Goal: Information Seeking & Learning: Learn about a topic

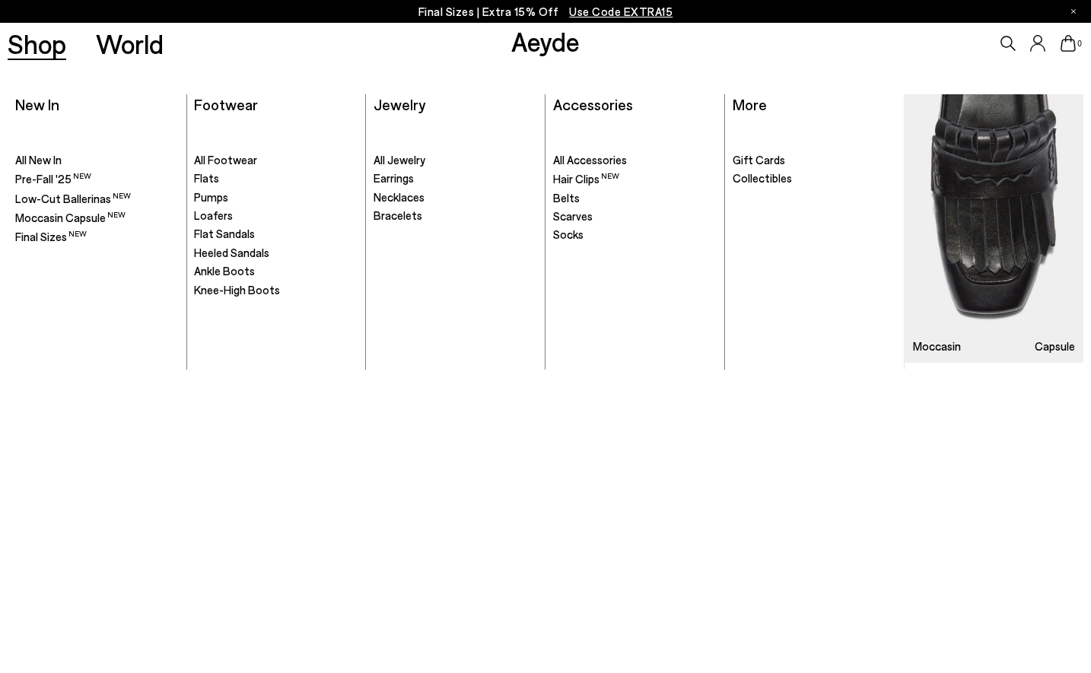
click at [25, 54] on link "Shop" at bounding box center [37, 43] width 59 height 27
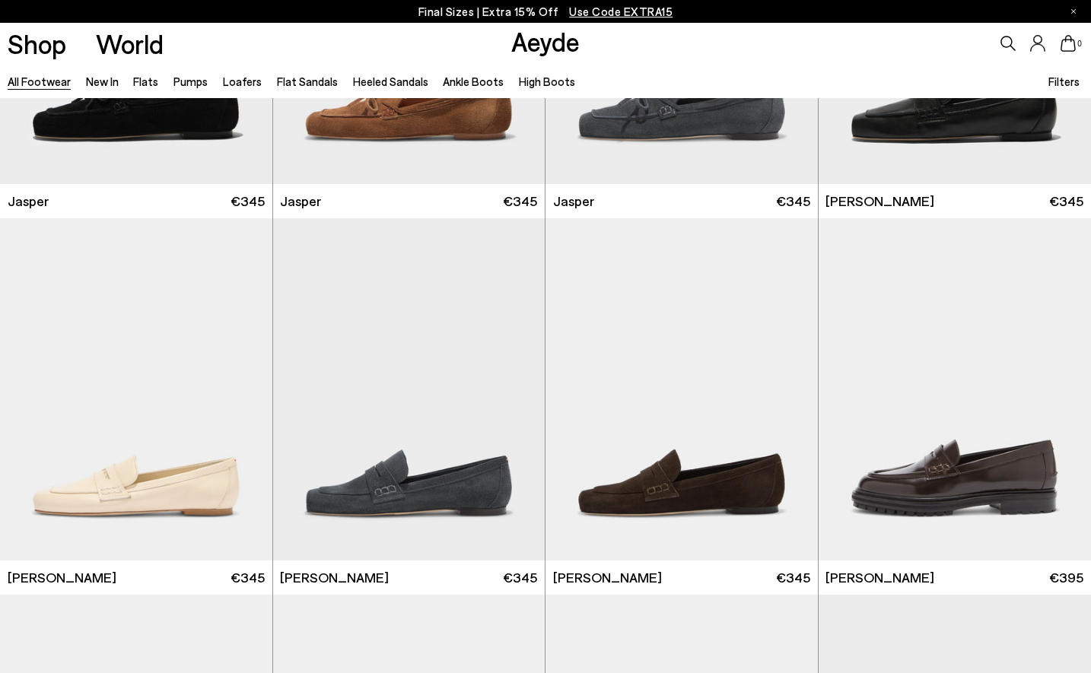
scroll to position [1291, 0]
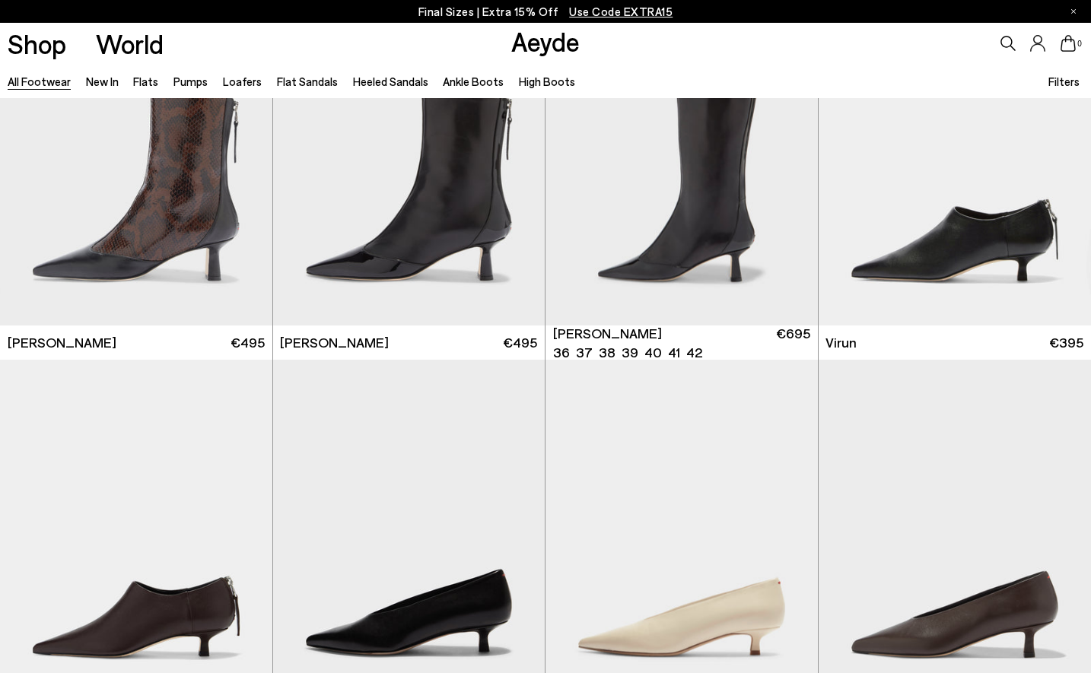
scroll to position [4526, 0]
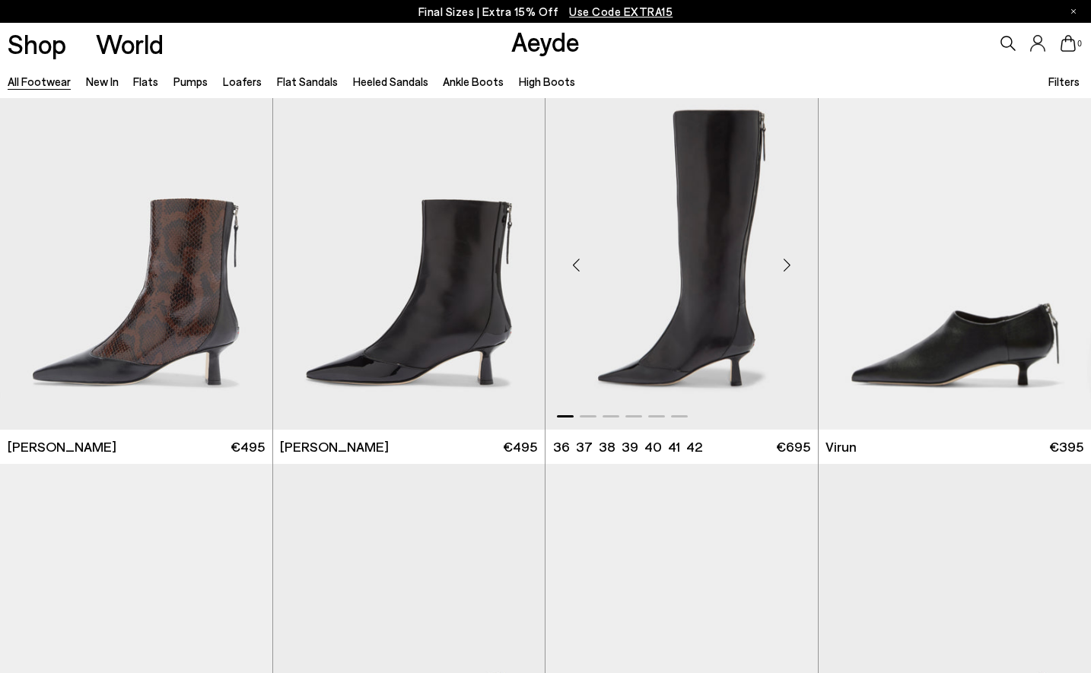
click at [787, 263] on div "Next slide" at bounding box center [788, 265] width 46 height 46
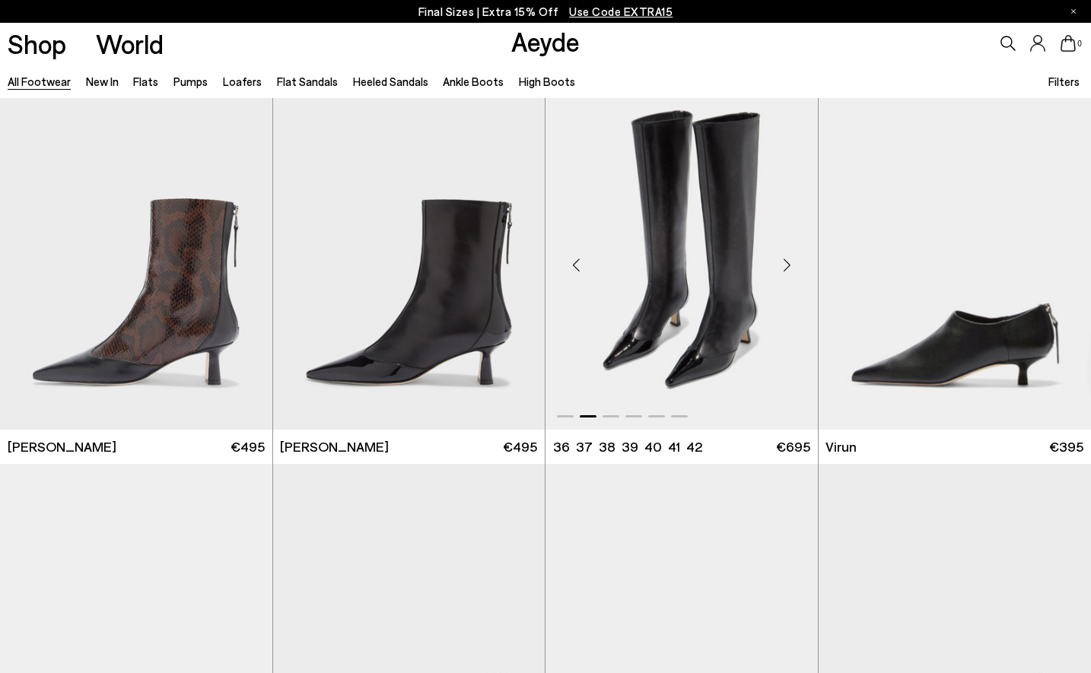
click at [787, 263] on div "Next slide" at bounding box center [788, 265] width 46 height 46
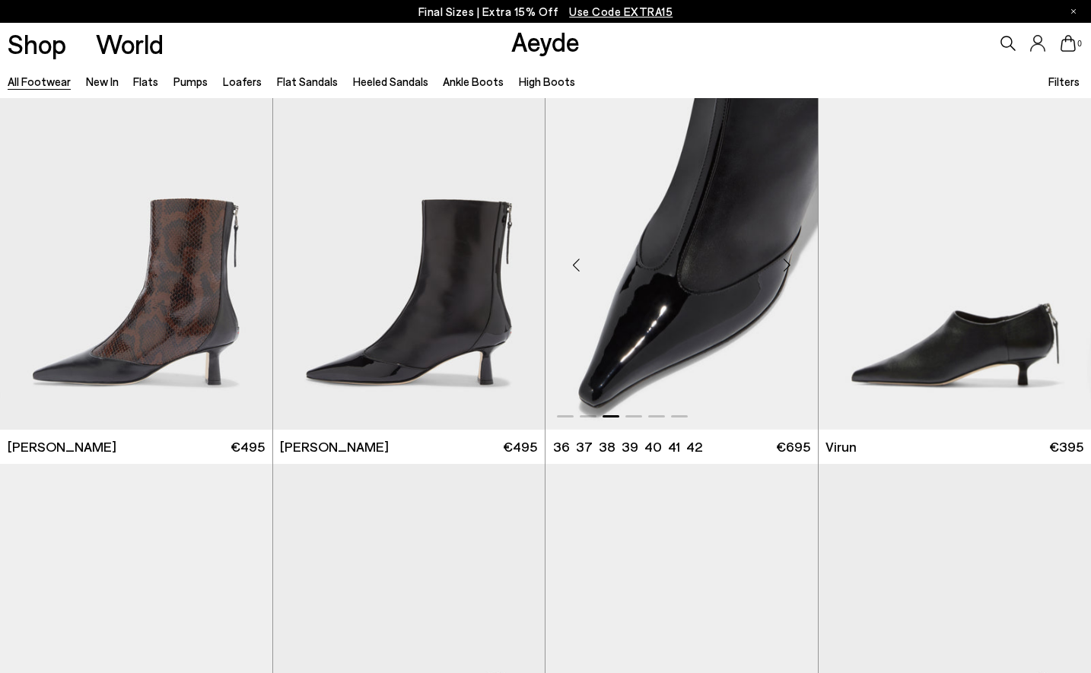
click at [787, 263] on div "Next slide" at bounding box center [788, 265] width 46 height 46
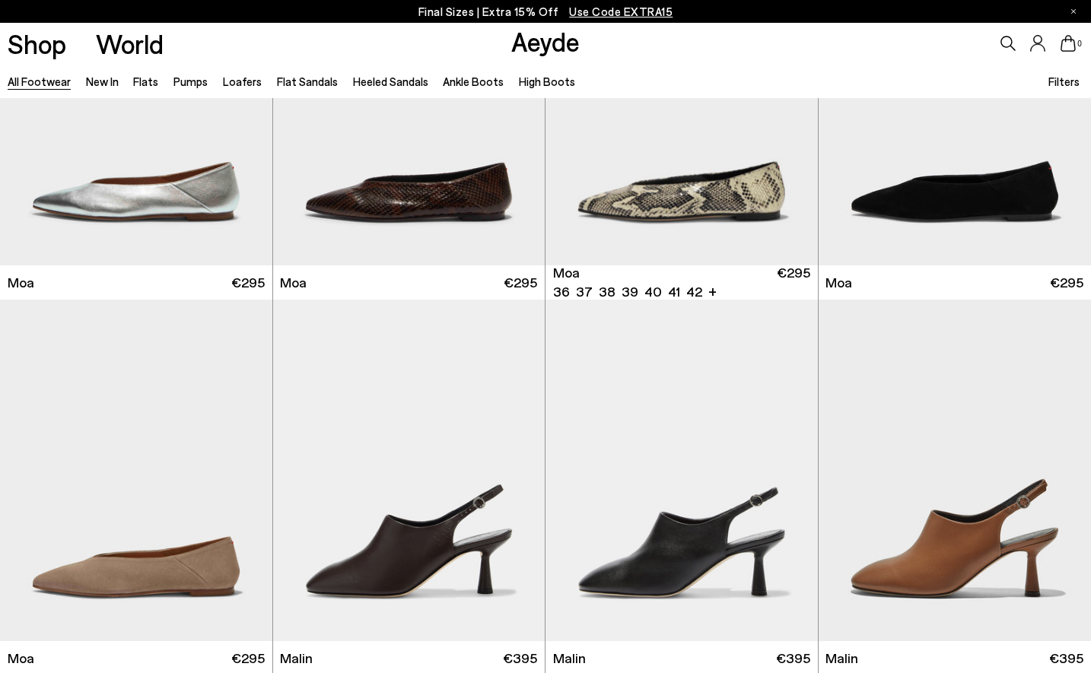
scroll to position [6581, 0]
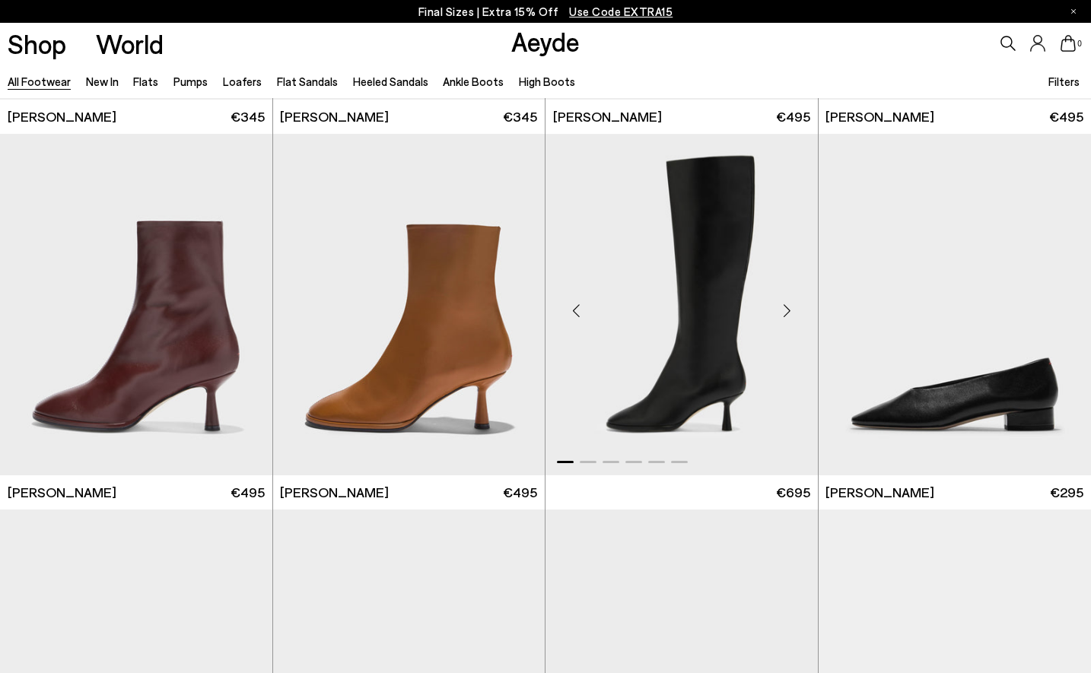
scroll to position [8406, 0]
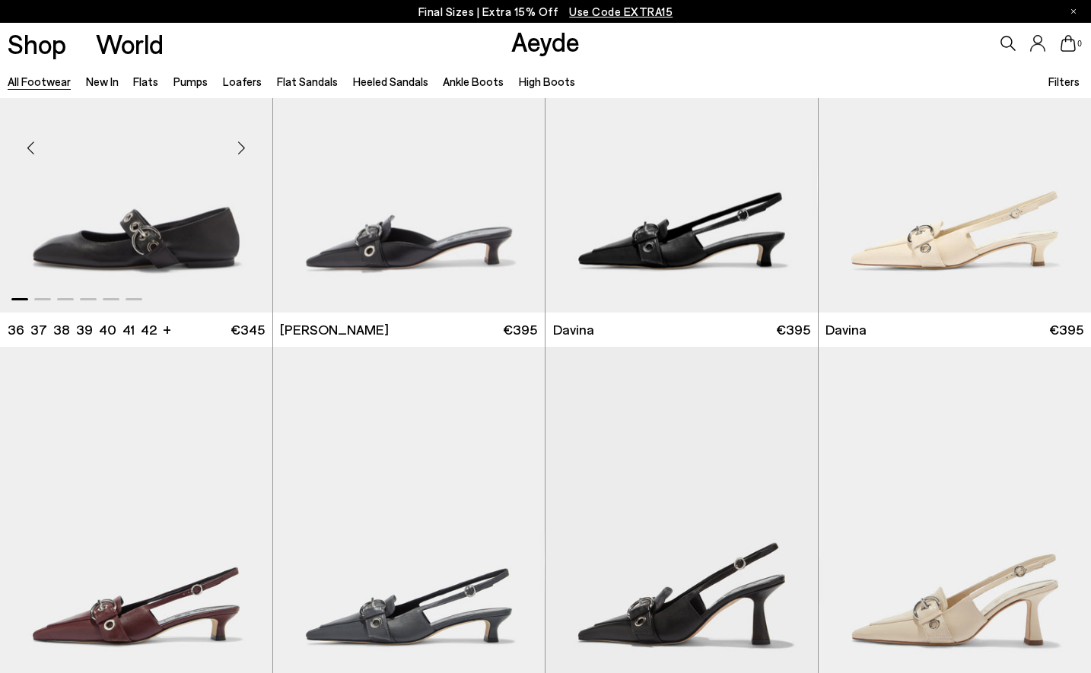
click at [247, 142] on div "Next slide" at bounding box center [242, 148] width 46 height 46
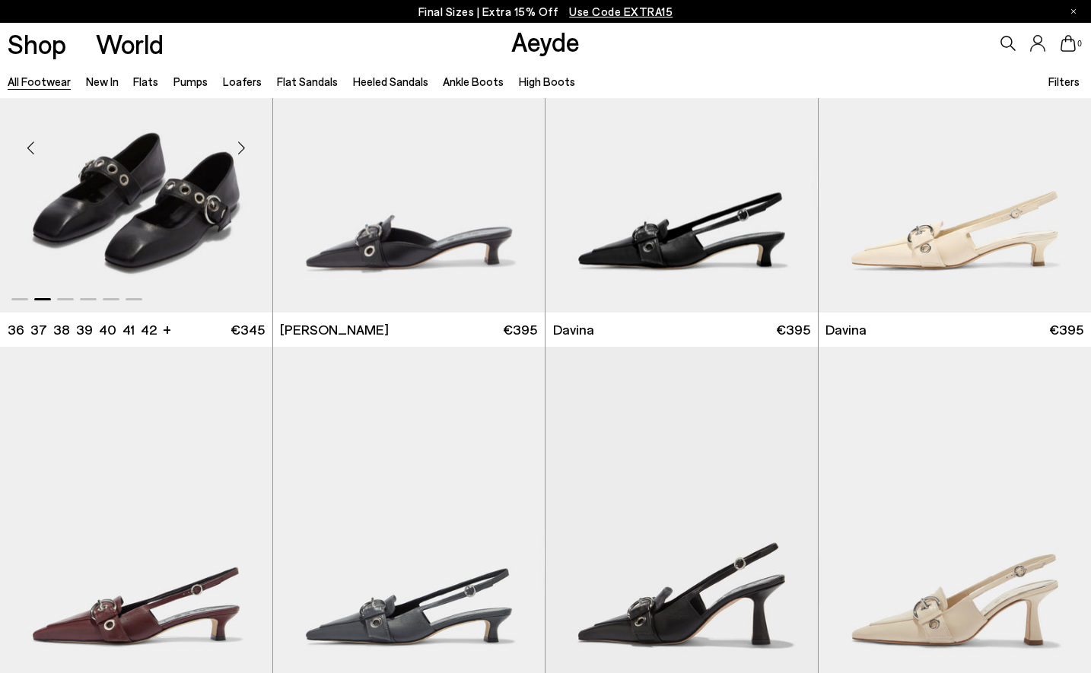
click at [248, 143] on div "Next slide" at bounding box center [242, 148] width 46 height 46
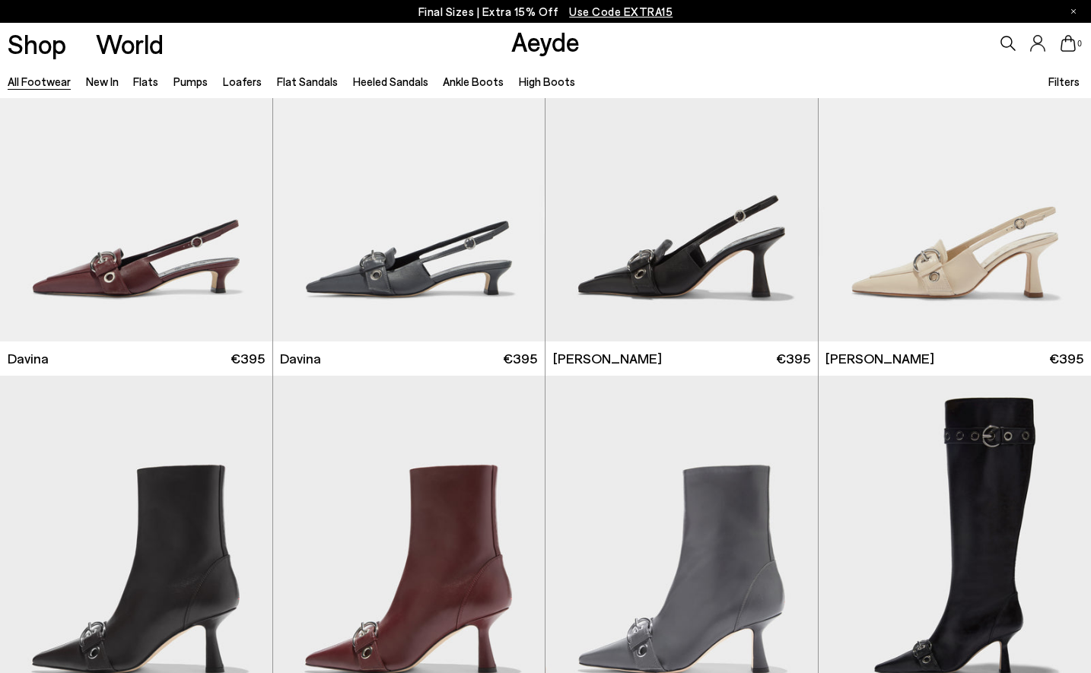
scroll to position [9009, 0]
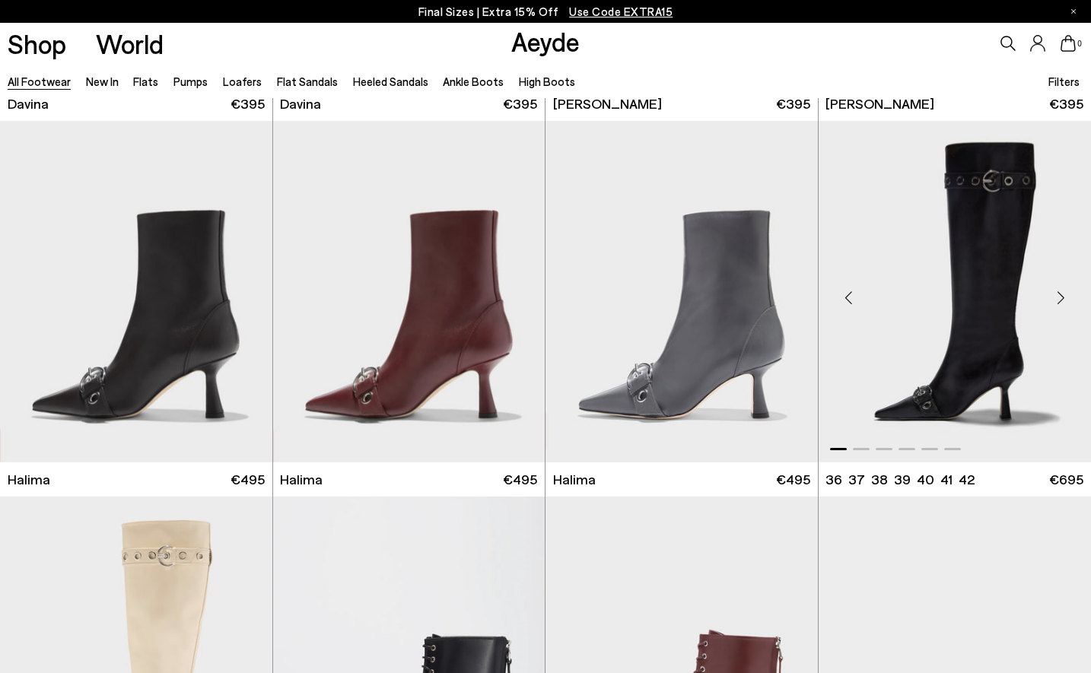
click at [1058, 298] on div "Next slide" at bounding box center [1061, 298] width 46 height 46
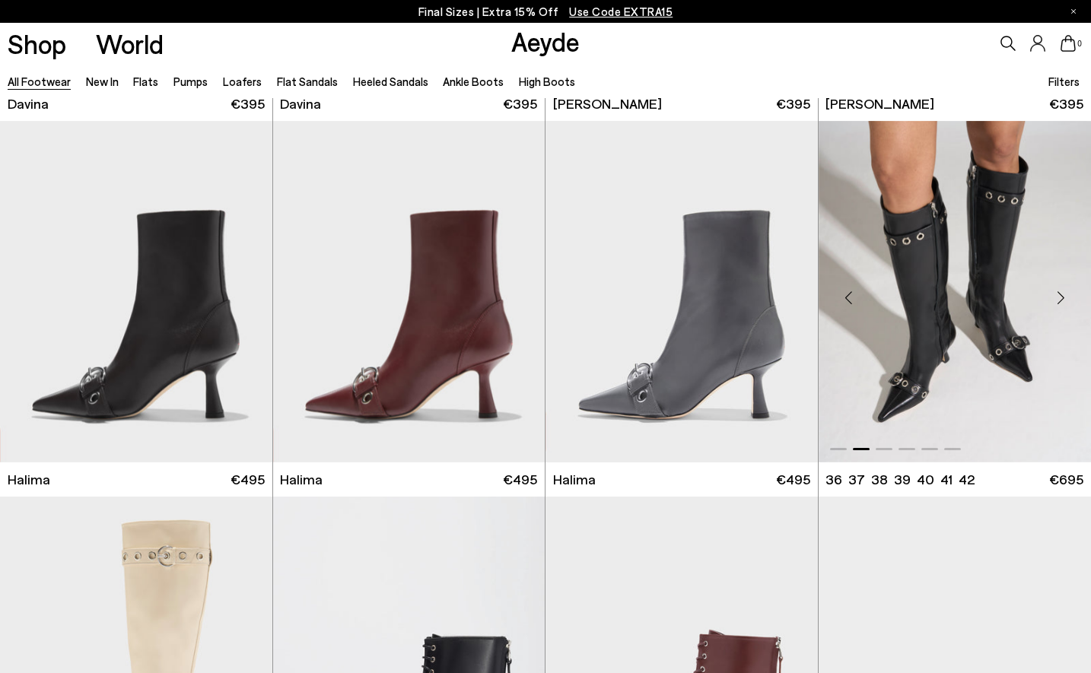
click at [1058, 298] on div "Next slide" at bounding box center [1061, 298] width 46 height 46
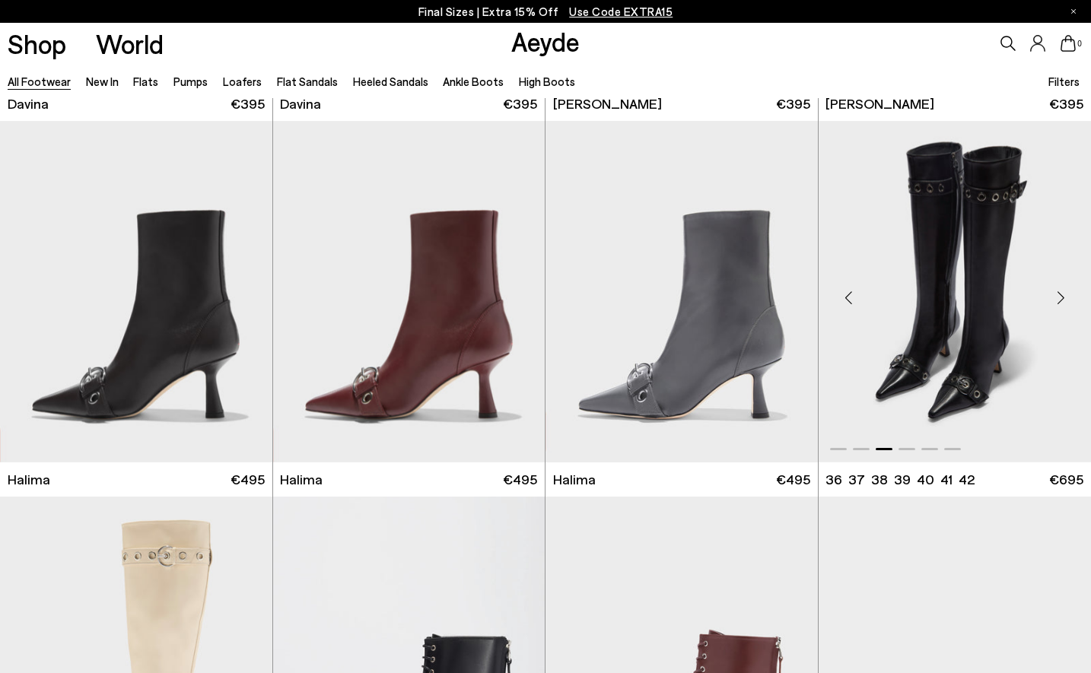
click at [1058, 298] on div "Next slide" at bounding box center [1061, 298] width 46 height 46
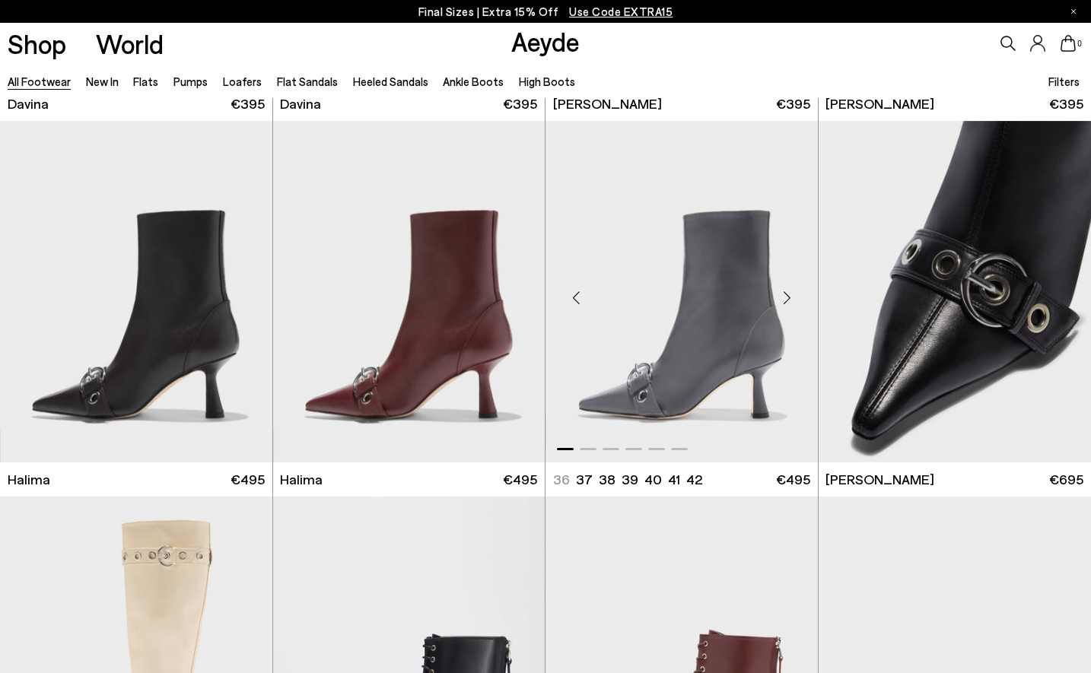
click at [791, 298] on div "Next slide" at bounding box center [788, 298] width 46 height 46
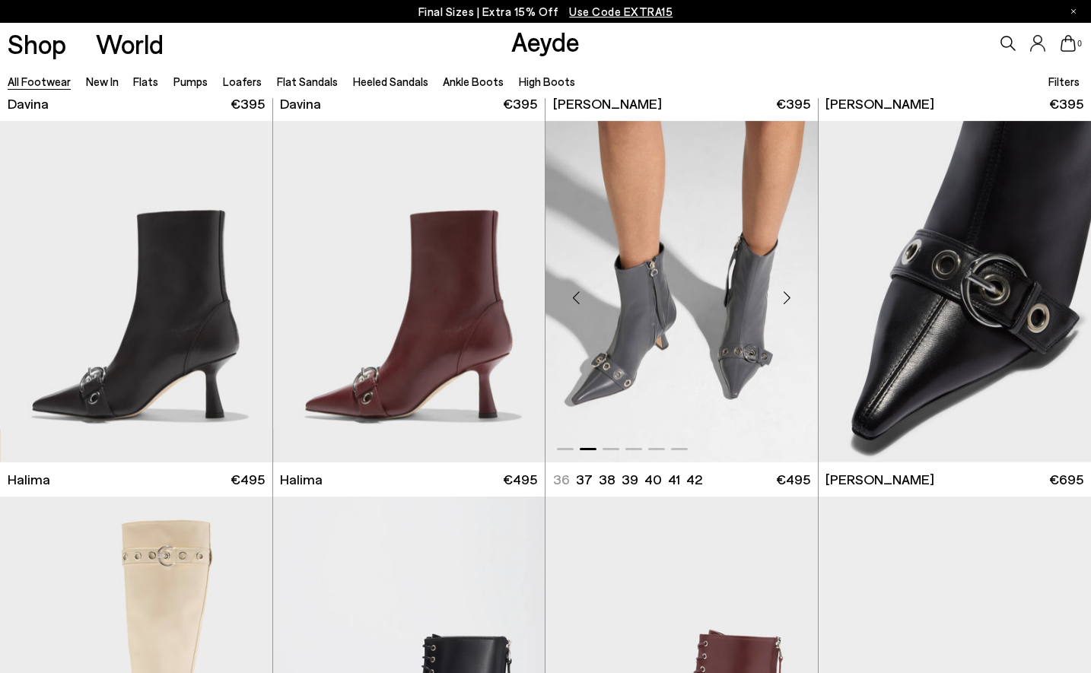
click at [792, 298] on div "Next slide" at bounding box center [788, 298] width 46 height 46
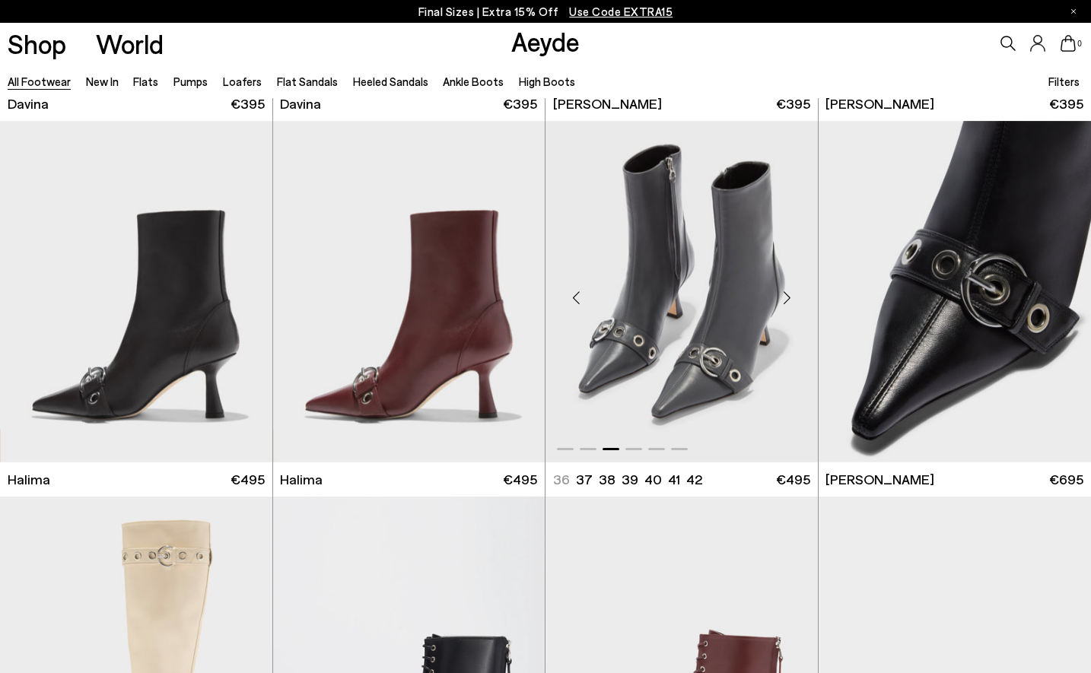
click at [792, 298] on div "Next slide" at bounding box center [788, 298] width 46 height 46
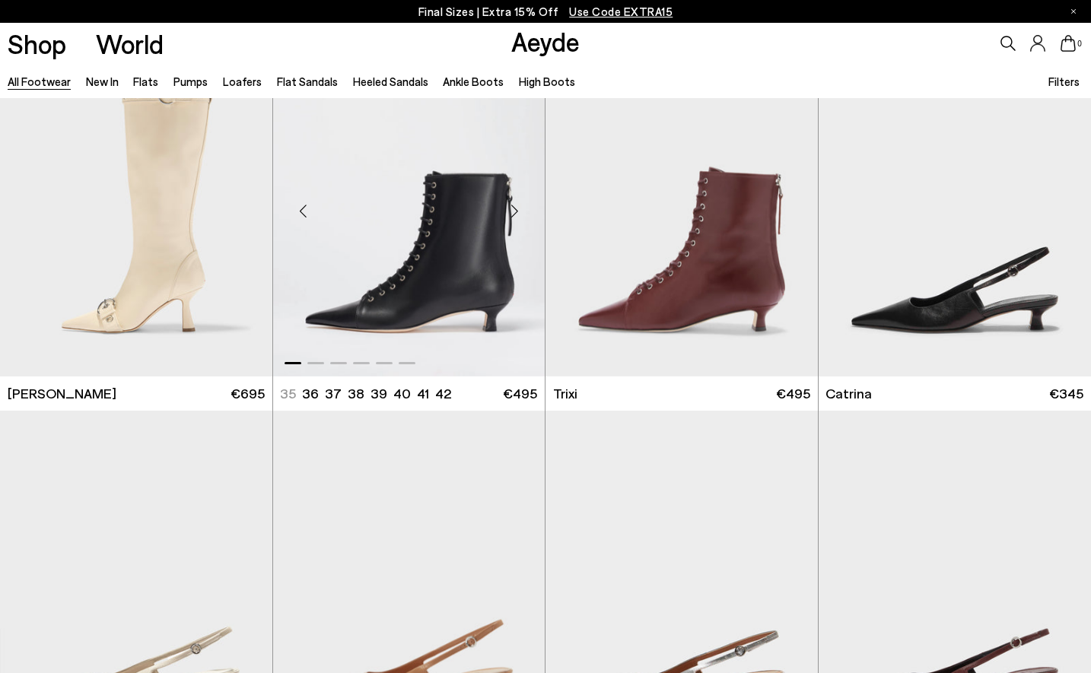
scroll to position [9493, 0]
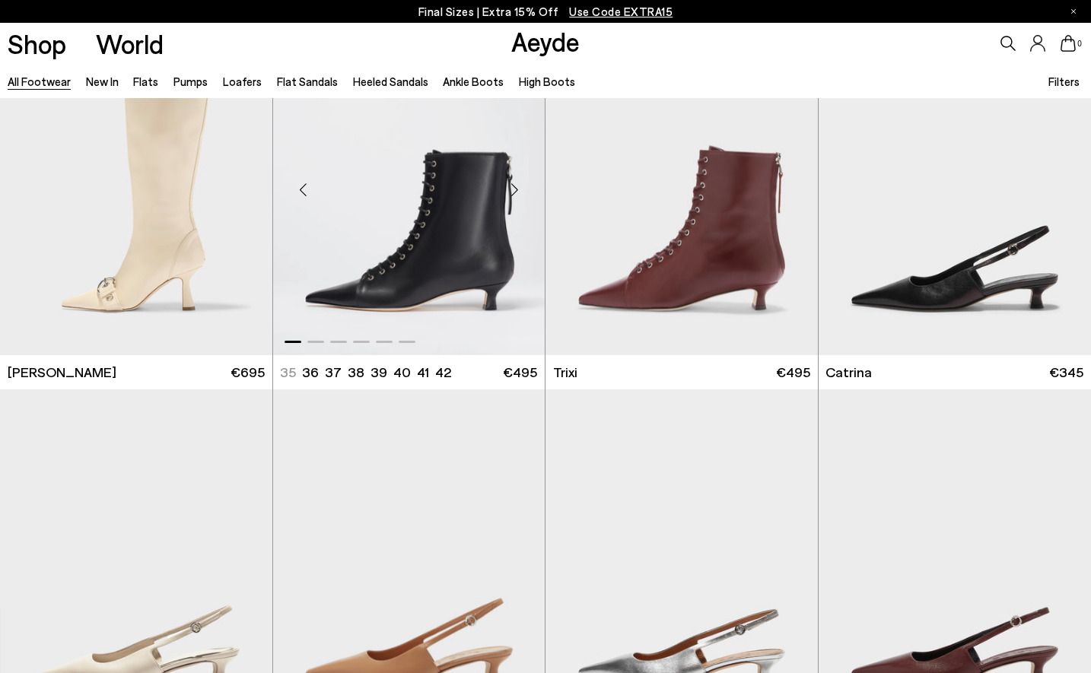
click at [518, 191] on div "Next slide" at bounding box center [515, 190] width 46 height 46
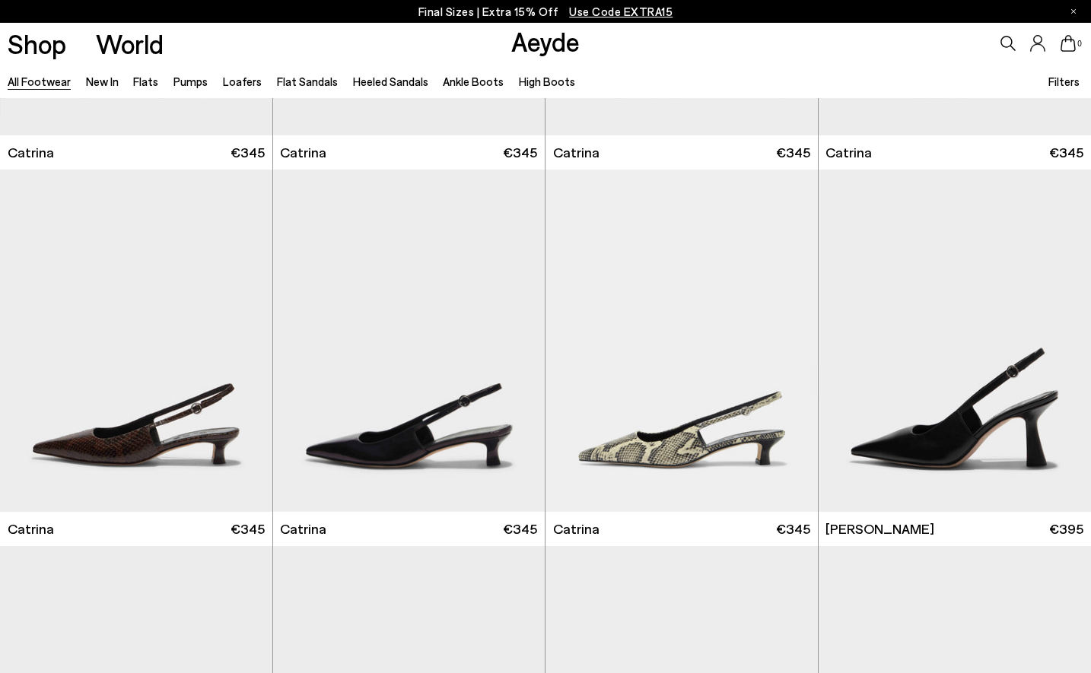
scroll to position [11001, 0]
